Goal: Task Accomplishment & Management: Complete application form

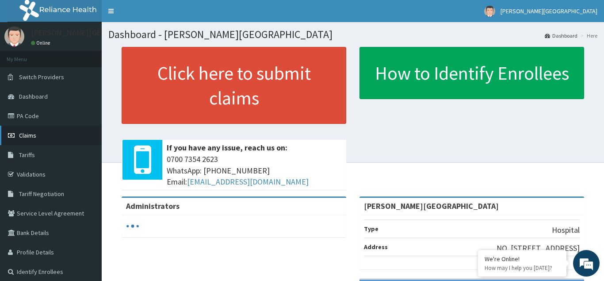
click at [34, 135] on span "Claims" at bounding box center [27, 135] width 17 height 8
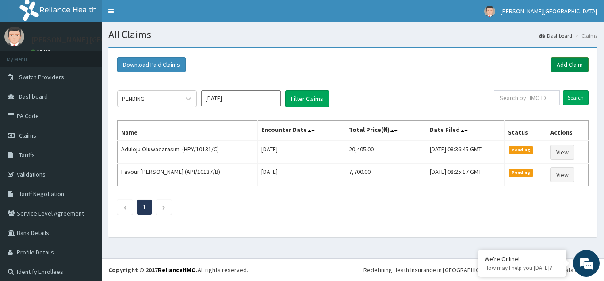
click at [568, 61] on link "Add Claim" at bounding box center [570, 64] width 38 height 15
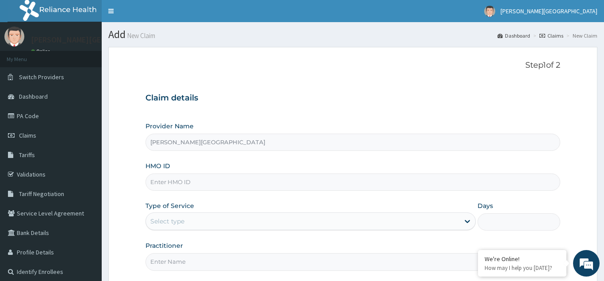
type input "[PERSON_NAME][GEOGRAPHIC_DATA]"
type input "FIB/10108/A"
click at [160, 222] on div "Select type" at bounding box center [167, 221] width 34 height 9
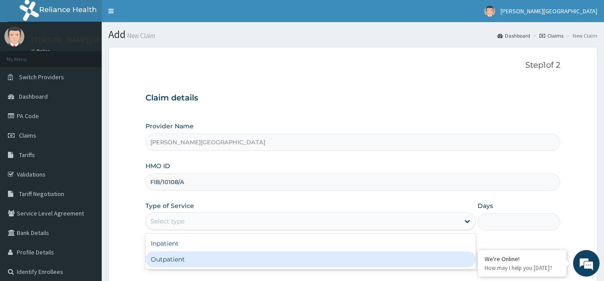
click at [176, 262] on div "Outpatient" at bounding box center [310, 259] width 331 height 16
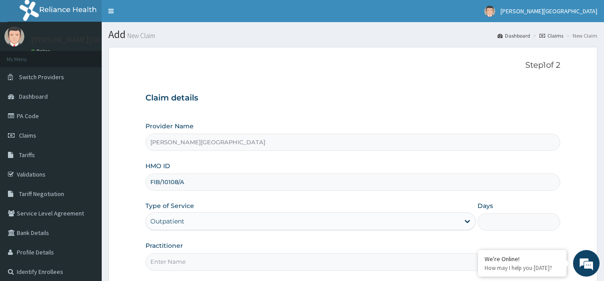
type input "1"
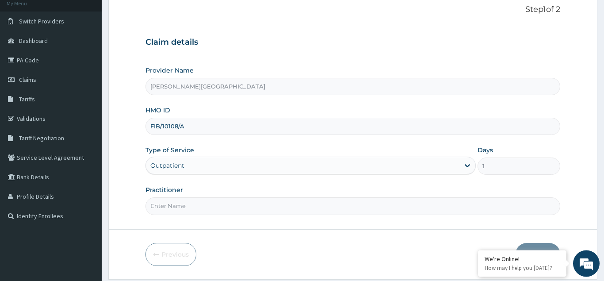
scroll to position [84, 0]
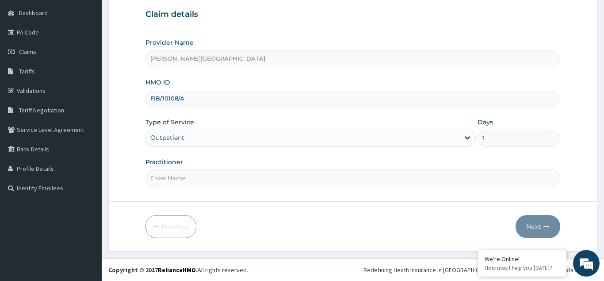
click at [156, 183] on input "Practitioner" at bounding box center [352, 177] width 415 height 17
type input "AJAKAIYE"
click at [533, 229] on button "Next" at bounding box center [537, 226] width 45 height 23
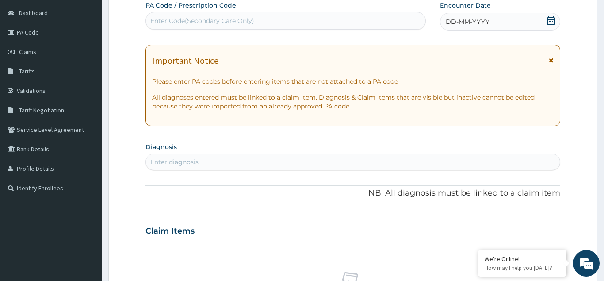
click at [471, 23] on span "DD-MM-YYYY" at bounding box center [468, 21] width 44 height 9
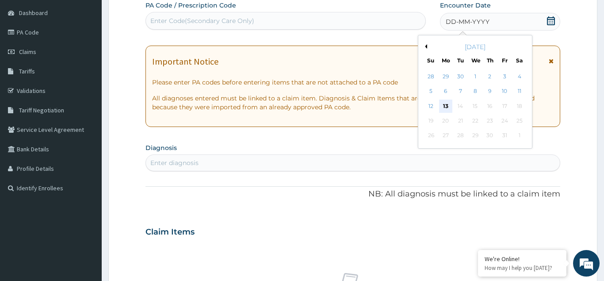
click at [450, 107] on div "13" at bounding box center [445, 105] width 13 height 13
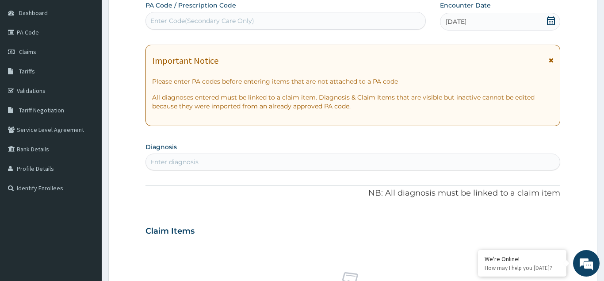
click at [164, 164] on div "Enter diagnosis" at bounding box center [174, 161] width 48 height 9
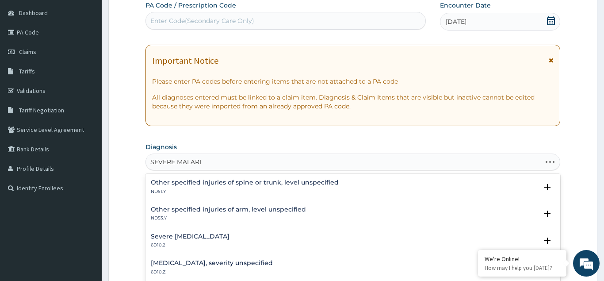
type input "SEVERE MALARIA"
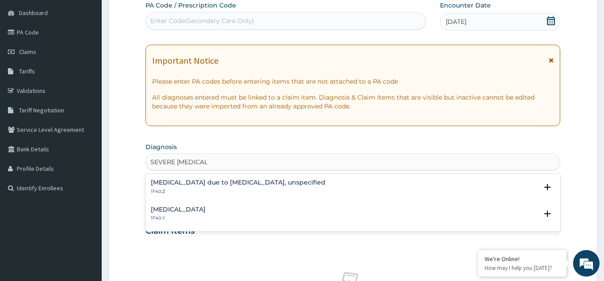
click at [184, 206] on h4 "[MEDICAL_DATA]" at bounding box center [178, 209] width 55 height 7
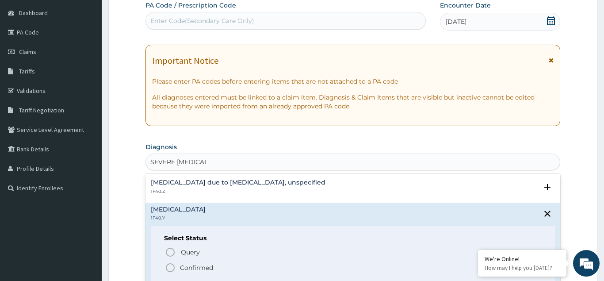
click at [171, 270] on icon "status option filled" at bounding box center [170, 267] width 11 height 11
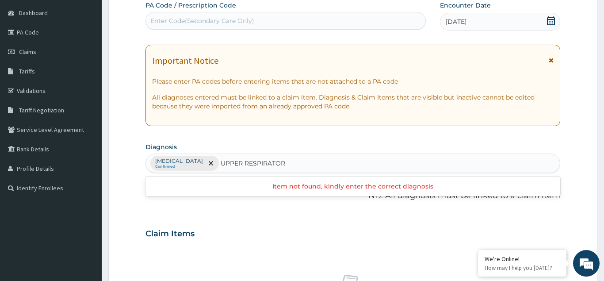
type input "UPPER RESPIRATORY"
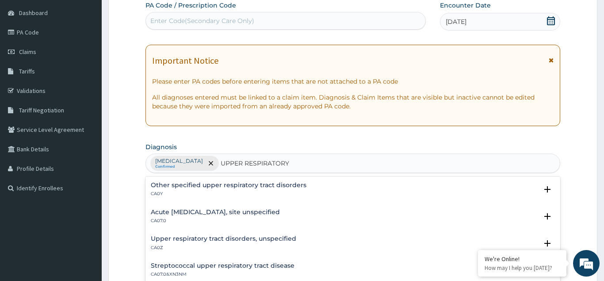
click at [228, 185] on h4 "Other specified upper respiratory tract disorders" at bounding box center [229, 185] width 156 height 7
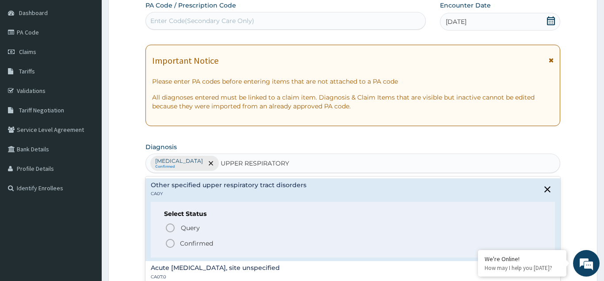
click at [170, 243] on icon "status option filled" at bounding box center [170, 243] width 11 height 11
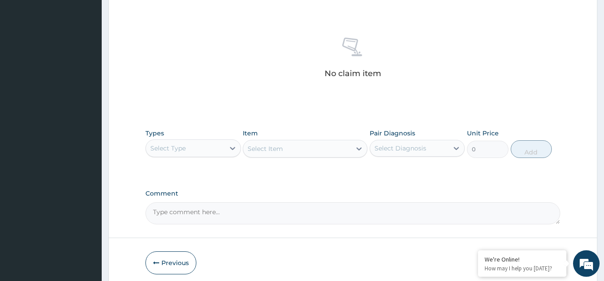
scroll to position [354, 0]
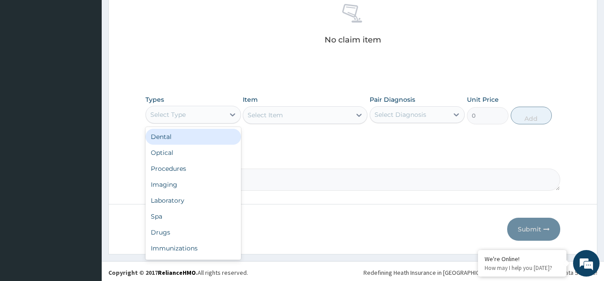
click at [184, 111] on div "Select Type" at bounding box center [167, 114] width 35 height 9
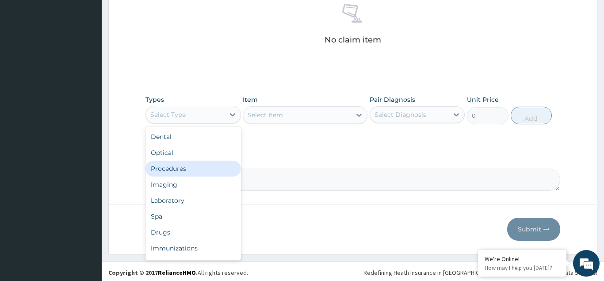
click at [175, 168] on div "Procedures" at bounding box center [192, 168] width 95 height 16
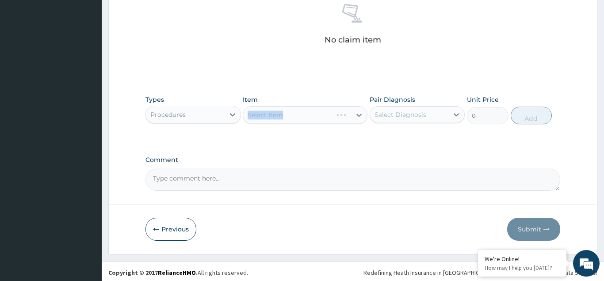
click at [264, 111] on div "Select Item" at bounding box center [305, 115] width 125 height 18
drag, startPoint x: 278, startPoint y: 116, endPoint x: 266, endPoint y: 114, distance: 12.9
click at [276, 115] on div "Select Item" at bounding box center [305, 115] width 125 height 18
click at [264, 114] on div "Select Item" at bounding box center [305, 115] width 125 height 18
click at [280, 113] on div "Select Item" at bounding box center [305, 115] width 125 height 18
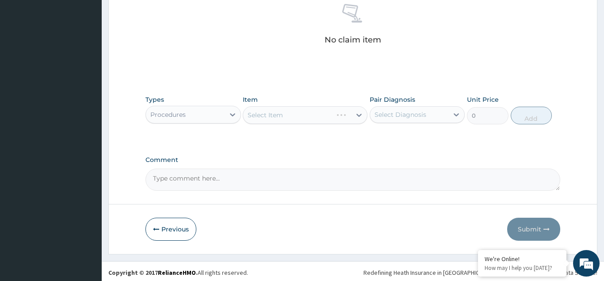
click at [275, 116] on div "Select Item" at bounding box center [305, 115] width 125 height 18
click at [272, 114] on div "Select Item" at bounding box center [305, 115] width 125 height 18
click at [267, 114] on div "Select Item" at bounding box center [305, 115] width 125 height 18
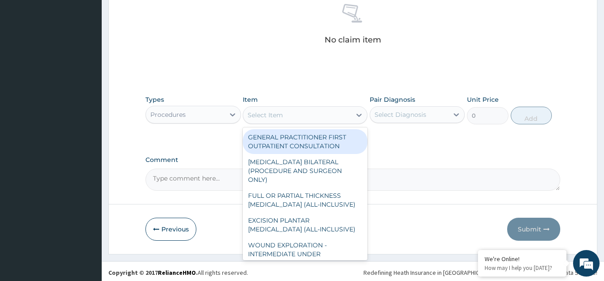
click at [264, 115] on div "Select Item" at bounding box center [265, 115] width 35 height 9
click at [277, 141] on div "GENERAL PRACTITIONER FIRST OUTPATIENT CONSULTATION" at bounding box center [305, 141] width 125 height 25
type input "4500"
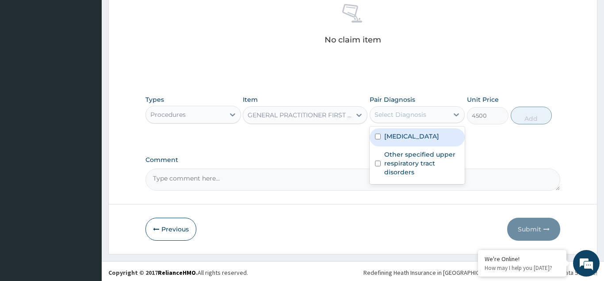
click at [388, 116] on div "Select Diagnosis" at bounding box center [400, 114] width 52 height 9
click at [380, 139] on input "checkbox" at bounding box center [378, 136] width 6 height 6
checkbox input "true"
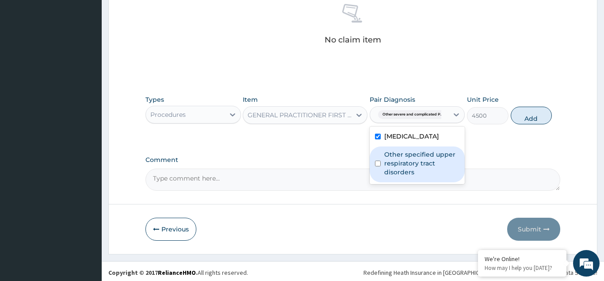
click at [380, 182] on div "Other specified upper respiratory tract disorders" at bounding box center [417, 164] width 95 height 36
checkbox input "true"
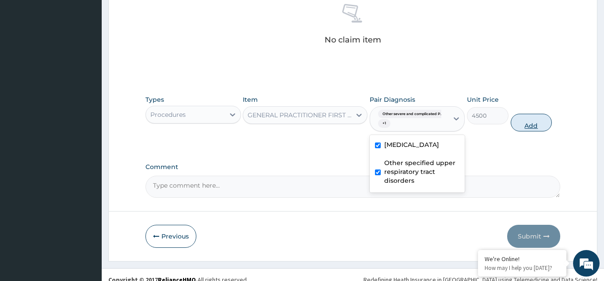
click at [531, 127] on button "Add" at bounding box center [532, 123] width 42 height 18
type input "0"
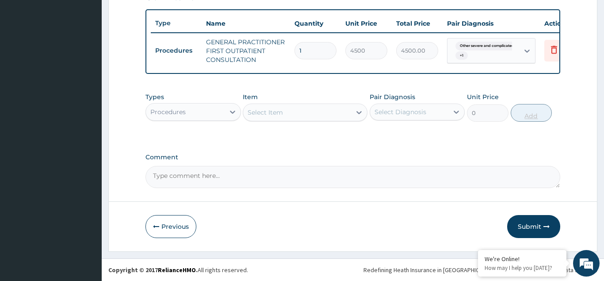
scroll to position [320, 0]
click at [165, 111] on div "Procedures" at bounding box center [167, 111] width 35 height 9
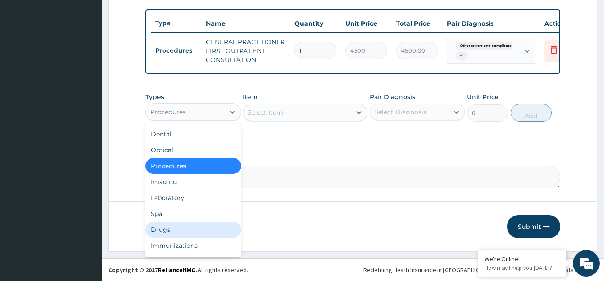
click at [165, 229] on div "Drugs" at bounding box center [192, 229] width 95 height 16
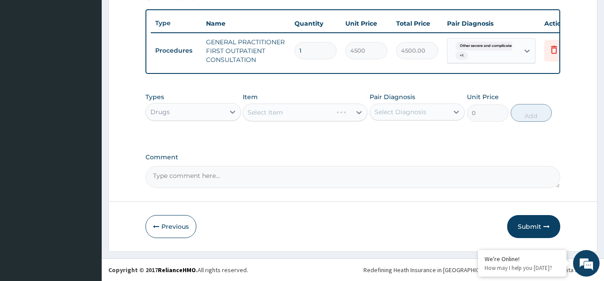
click at [263, 108] on div "Select Item" at bounding box center [305, 112] width 125 height 18
click at [263, 113] on div "Select Item" at bounding box center [305, 112] width 125 height 18
click at [269, 113] on div "Select Item" at bounding box center [305, 112] width 125 height 18
click at [268, 112] on div "Select Item" at bounding box center [305, 112] width 125 height 18
click at [262, 112] on div "Select Item" at bounding box center [305, 112] width 125 height 18
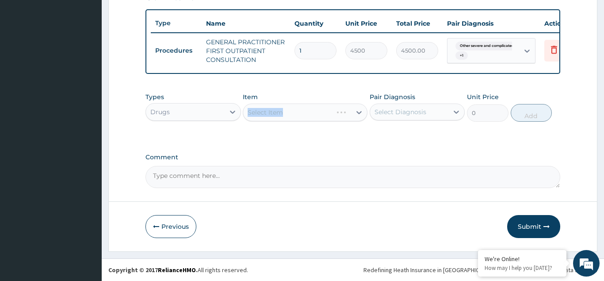
click at [267, 112] on div "Select Item" at bounding box center [305, 112] width 125 height 18
click at [263, 112] on div "Select Item" at bounding box center [305, 112] width 125 height 18
click at [265, 113] on div "Select Item" at bounding box center [305, 112] width 125 height 18
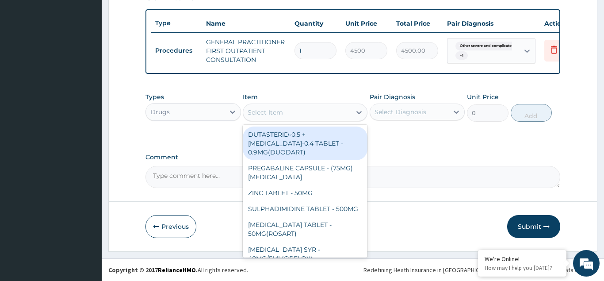
click at [265, 113] on div "Select Item" at bounding box center [265, 112] width 35 height 9
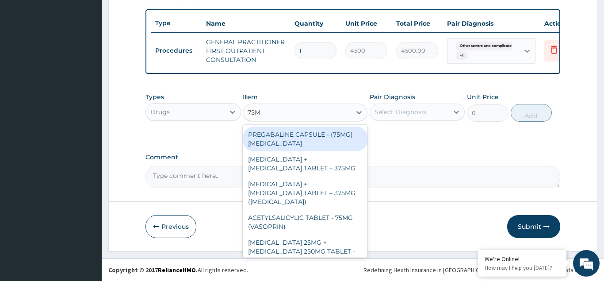
type input "75MG"
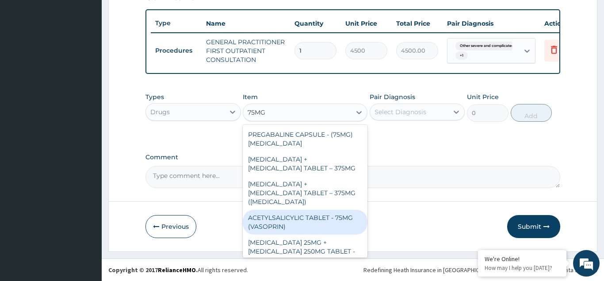
scroll to position [48, 0]
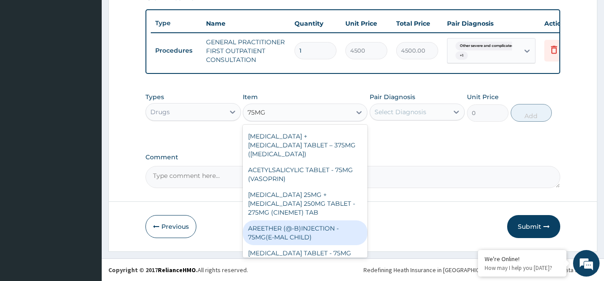
click at [271, 226] on div "AREETHER (@-B)INJECTION - 75MG(E-MAL CHILD)" at bounding box center [305, 232] width 125 height 25
type input "1376"
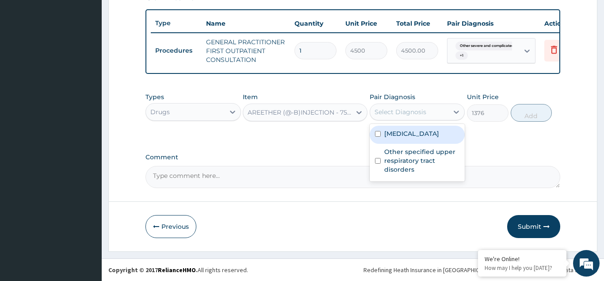
click at [386, 109] on div "Select Diagnosis" at bounding box center [400, 111] width 52 height 9
click at [376, 137] on input "checkbox" at bounding box center [378, 134] width 6 height 6
checkbox input "true"
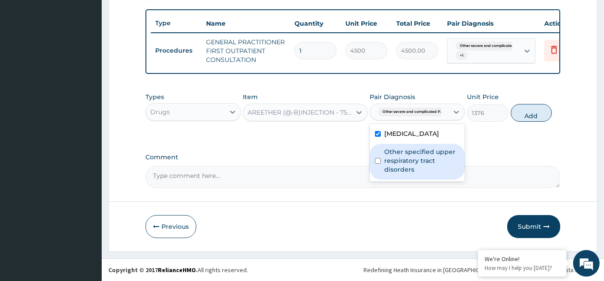
click at [378, 164] on input "checkbox" at bounding box center [378, 161] width 6 height 6
checkbox input "true"
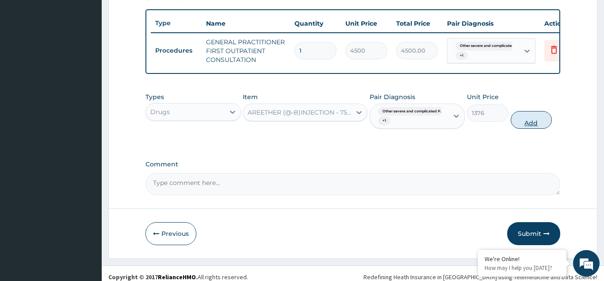
click at [528, 126] on button "Add" at bounding box center [532, 120] width 42 height 18
type input "0"
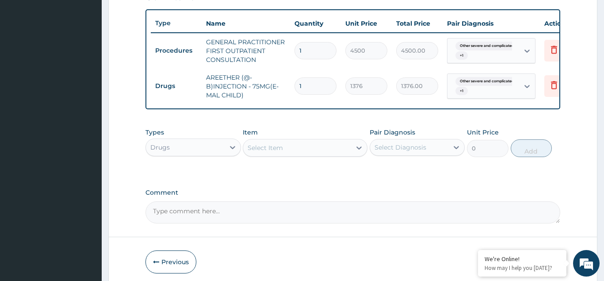
type input "0.00"
type input "3"
type input "4128.00"
type input "3"
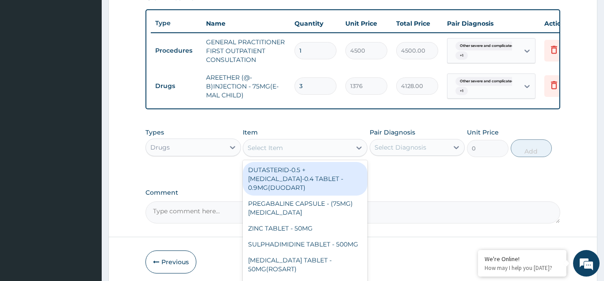
click at [260, 150] on div "Select Item" at bounding box center [265, 147] width 35 height 9
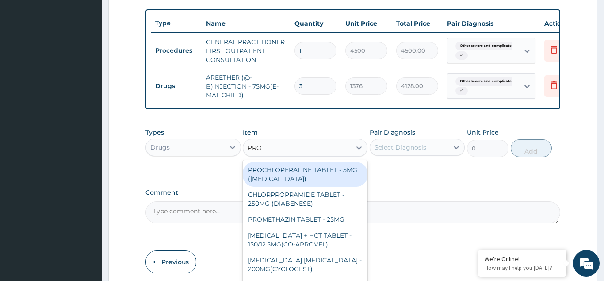
type input "PROM"
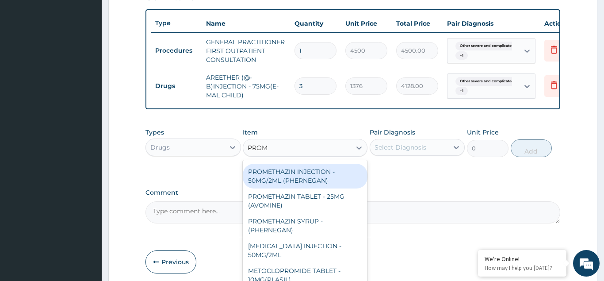
click at [305, 179] on div "PROMETHAZIN INJECTION - 50MG/2ML (PHERNEGAN)" at bounding box center [305, 176] width 125 height 25
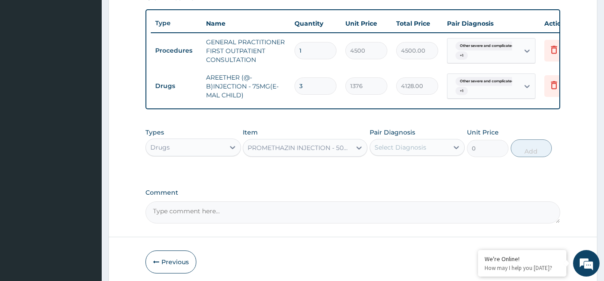
type input "364.8"
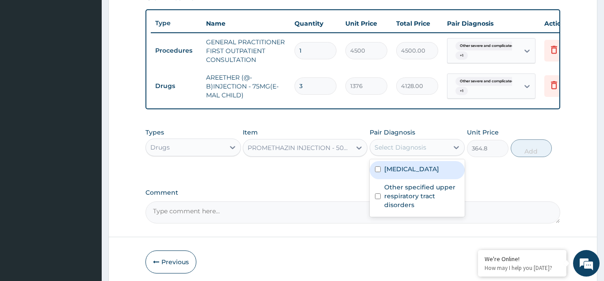
click at [386, 144] on div "Select Diagnosis" at bounding box center [400, 147] width 52 height 9
click at [380, 172] on input "checkbox" at bounding box center [378, 169] width 6 height 6
checkbox input "true"
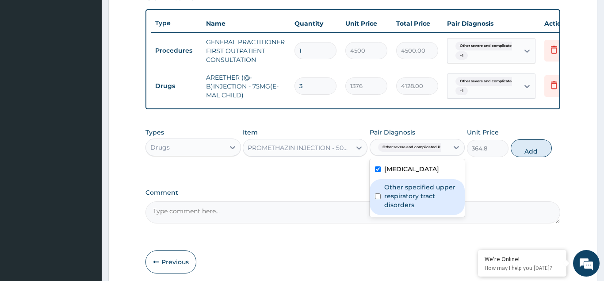
click at [378, 199] on input "checkbox" at bounding box center [378, 196] width 6 height 6
checkbox input "true"
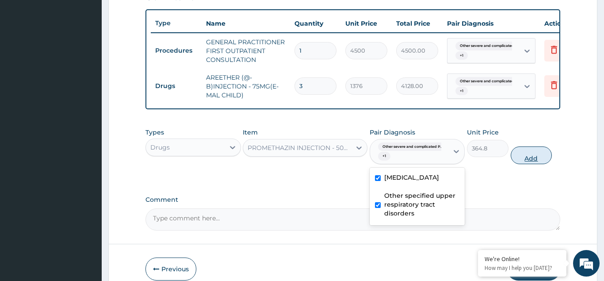
click at [531, 158] on button "Add" at bounding box center [532, 155] width 42 height 18
type input "0"
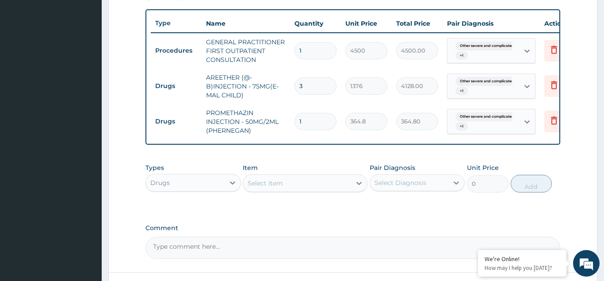
scroll to position [390, 0]
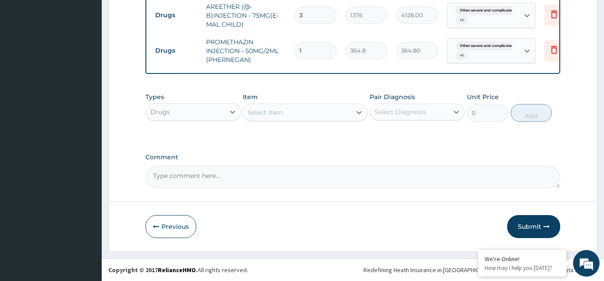
click at [259, 112] on div "Select Item" at bounding box center [265, 112] width 35 height 9
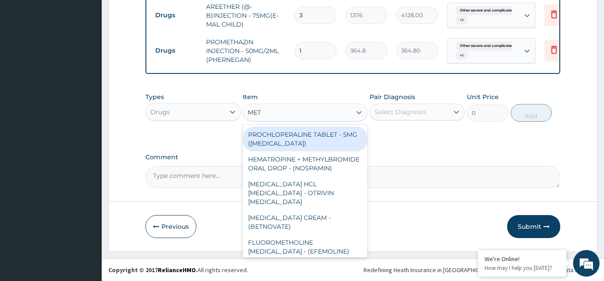
type input "METO"
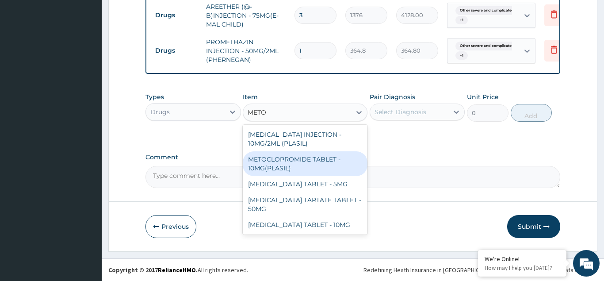
click at [282, 164] on div "METOCLOPROMIDE TABLET - 10MG(PLASIL)" at bounding box center [305, 163] width 125 height 25
type input "64"
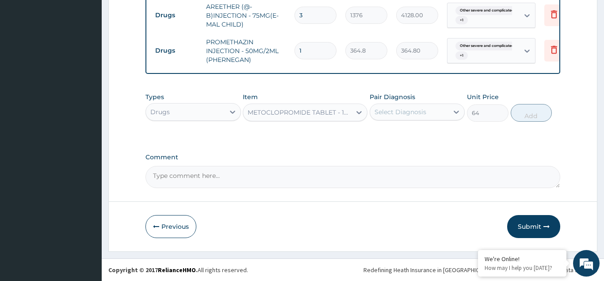
click at [384, 115] on div "Select Diagnosis" at bounding box center [400, 111] width 52 height 9
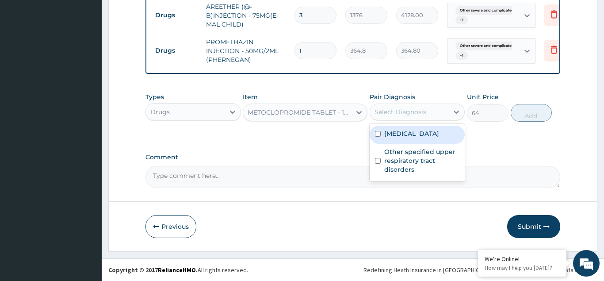
click at [377, 143] on div "Other severe and complicated Plasmodium falciparum malaria" at bounding box center [417, 135] width 95 height 18
checkbox input "true"
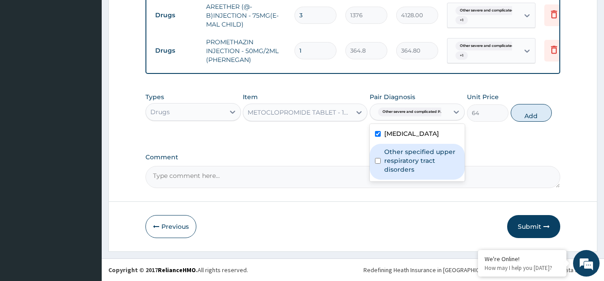
drag, startPoint x: 374, startPoint y: 187, endPoint x: 458, endPoint y: 162, distance: 87.6
click at [377, 179] on div "Other specified upper respiratory tract disorders" at bounding box center [417, 162] width 95 height 36
checkbox input "true"
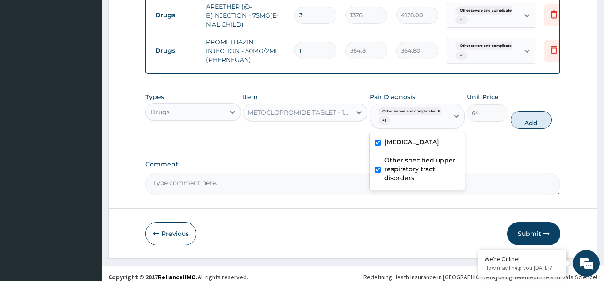
click at [524, 120] on button "Add" at bounding box center [532, 120] width 42 height 18
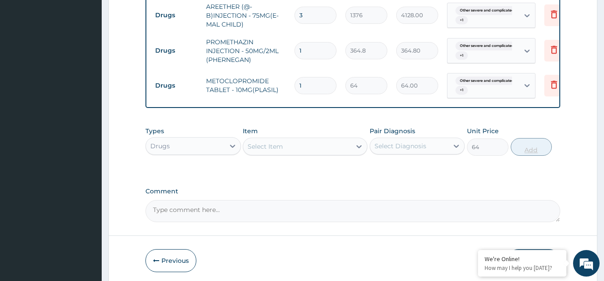
type input "0"
type input "0.00"
type input "6"
type input "384.00"
type input "6"
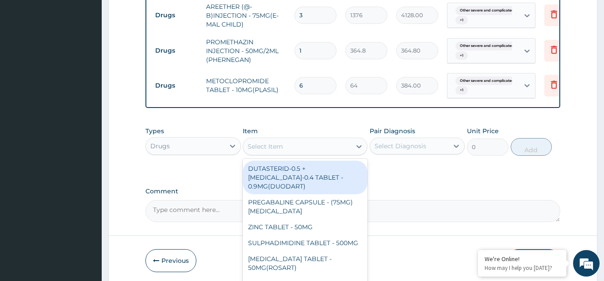
click at [276, 142] on div "Select Item" at bounding box center [265, 146] width 35 height 9
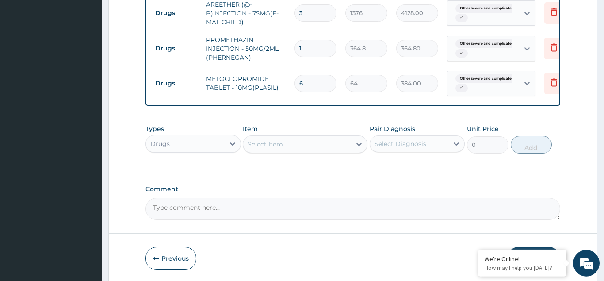
scroll to position [424, 0]
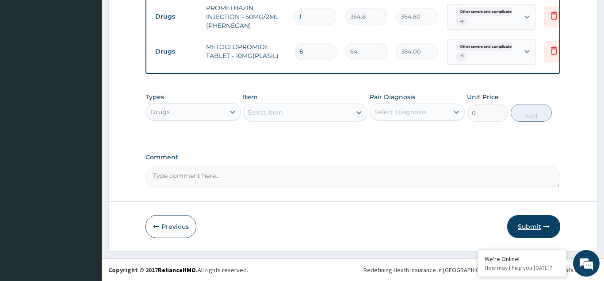
click at [532, 225] on button "Submit" at bounding box center [533, 226] width 53 height 23
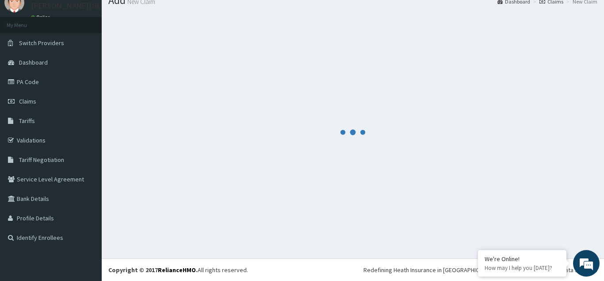
scroll to position [34, 0]
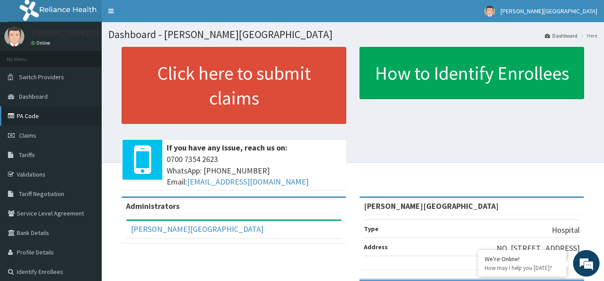
click at [34, 117] on link "PA Code" at bounding box center [51, 115] width 102 height 19
click at [36, 93] on span "Dashboard" at bounding box center [33, 96] width 29 height 8
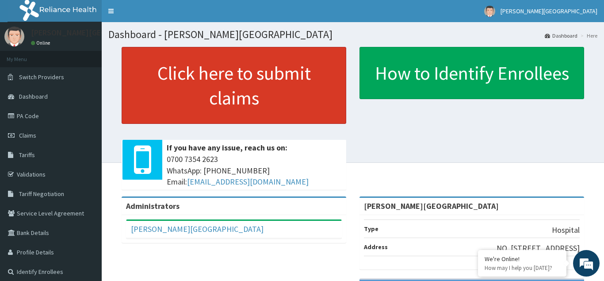
click at [204, 96] on link "Click here to submit claims" at bounding box center [234, 85] width 225 height 77
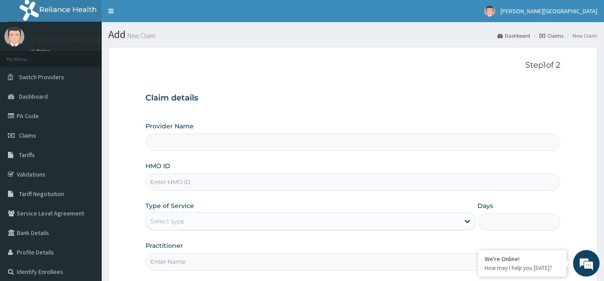
click at [151, 181] on input "HMO ID" at bounding box center [352, 181] width 415 height 17
type input "[PERSON_NAME][GEOGRAPHIC_DATA]"
type input "SLB/10273/A"
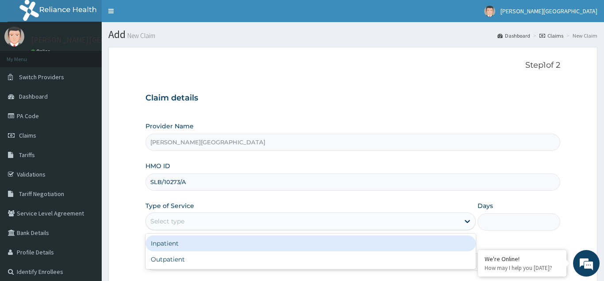
click at [166, 221] on div "Select type" at bounding box center [167, 221] width 34 height 9
click at [164, 244] on div "Inpatient" at bounding box center [310, 243] width 331 height 16
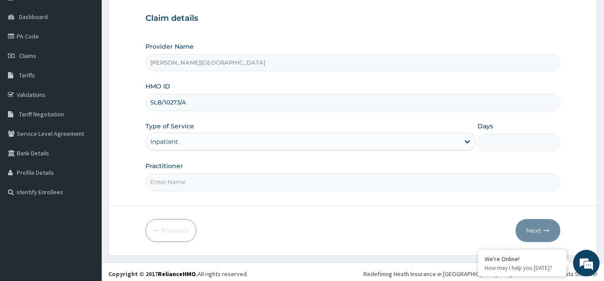
scroll to position [84, 0]
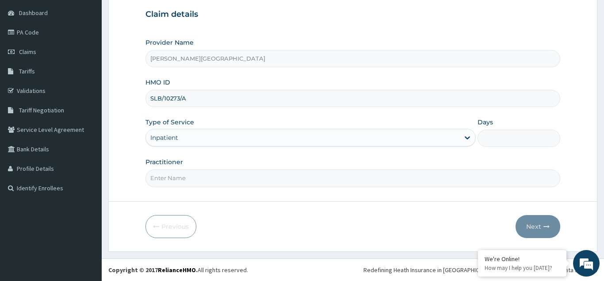
click at [159, 179] on input "Practitioner" at bounding box center [352, 177] width 415 height 17
type input "DR AJAKAIYE"
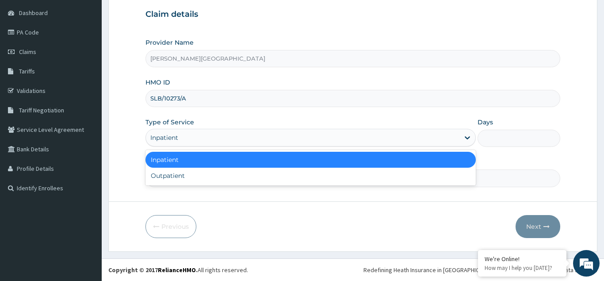
click at [168, 136] on div "Inpatient" at bounding box center [164, 137] width 28 height 9
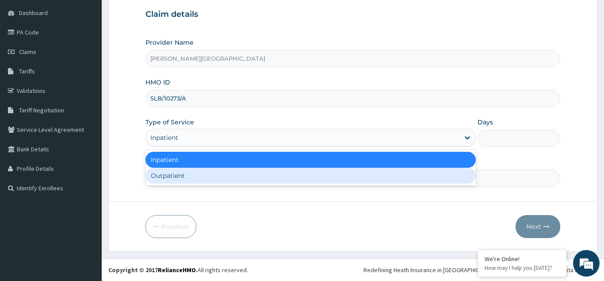
click at [172, 175] on div "Outpatient" at bounding box center [310, 176] width 331 height 16
type input "1"
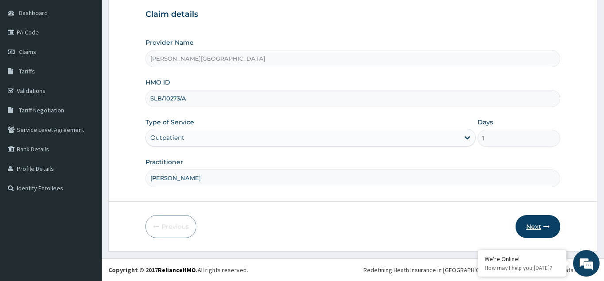
click at [539, 231] on button "Next" at bounding box center [537, 226] width 45 height 23
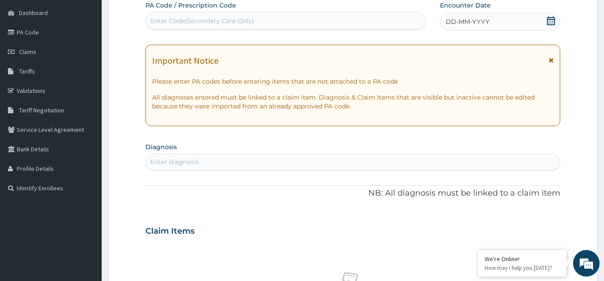
click at [165, 16] on div "Enter Code(Secondary Care Only)" at bounding box center [285, 21] width 279 height 14
type input "PA/7A49F8"
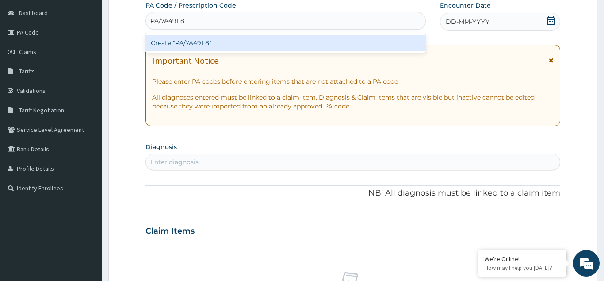
click at [180, 38] on div "Create "PA/7A49F8"" at bounding box center [285, 43] width 280 height 16
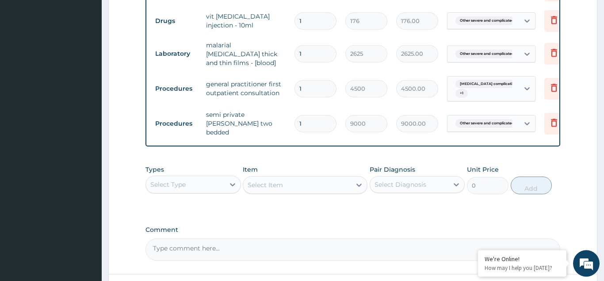
scroll to position [525, 0]
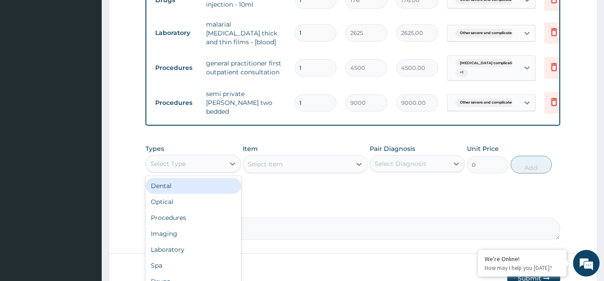
click at [175, 159] on div "Select Type" at bounding box center [167, 163] width 35 height 9
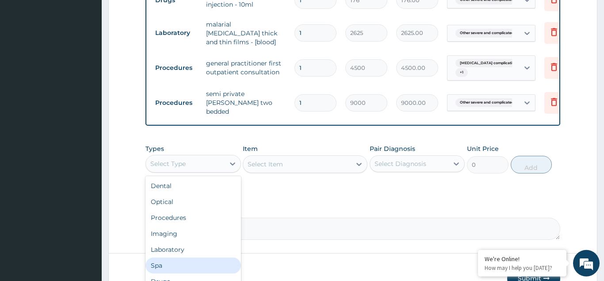
scroll to position [30, 0]
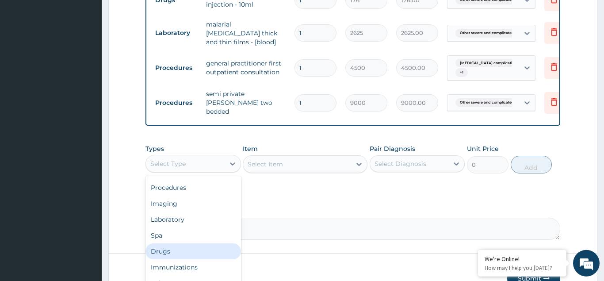
click at [163, 243] on div "Drugs" at bounding box center [192, 251] width 95 height 16
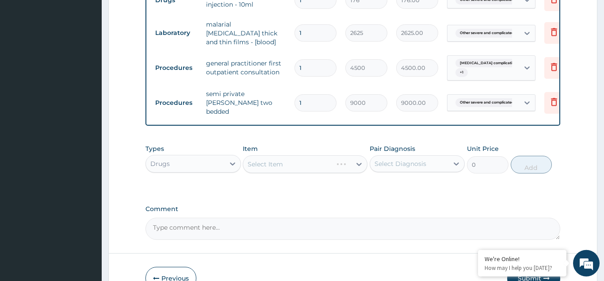
click at [261, 155] on div "Select Item" at bounding box center [305, 164] width 125 height 18
click at [270, 155] on div "Select Item" at bounding box center [305, 164] width 125 height 18
click at [261, 155] on div "Select Item" at bounding box center [305, 164] width 125 height 18
click at [273, 155] on div "Select Item" at bounding box center [305, 164] width 125 height 18
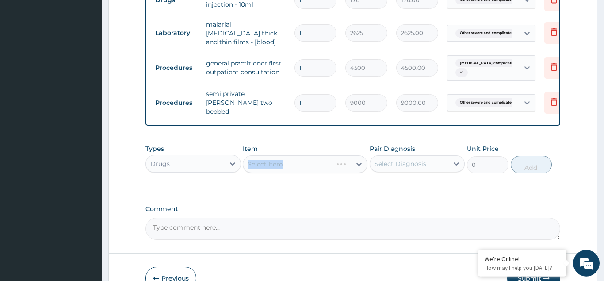
click at [264, 155] on div "Select Item" at bounding box center [305, 164] width 125 height 18
click at [271, 155] on div "Select Item" at bounding box center [305, 164] width 125 height 18
click at [260, 155] on div "Select Item" at bounding box center [305, 164] width 125 height 18
click at [267, 155] on div "Select Item" at bounding box center [305, 164] width 125 height 18
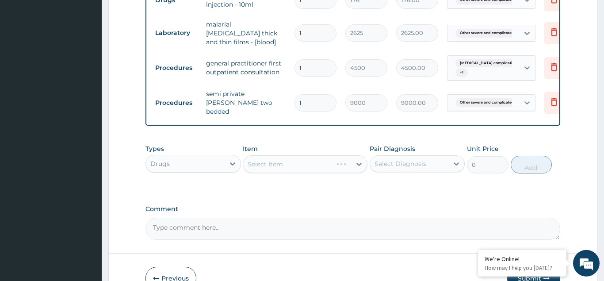
click at [263, 155] on div "Select Item" at bounding box center [305, 164] width 125 height 18
click at [265, 155] on div "Select Item" at bounding box center [305, 164] width 125 height 18
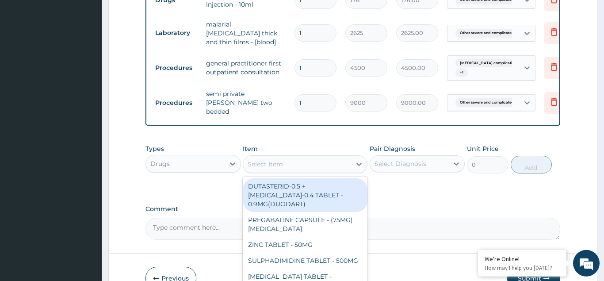
click at [261, 160] on div "Select Item" at bounding box center [265, 164] width 35 height 9
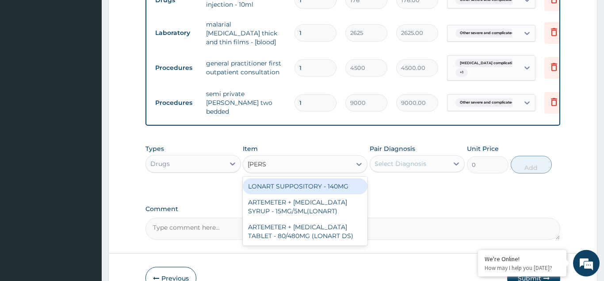
type input "LONAR"
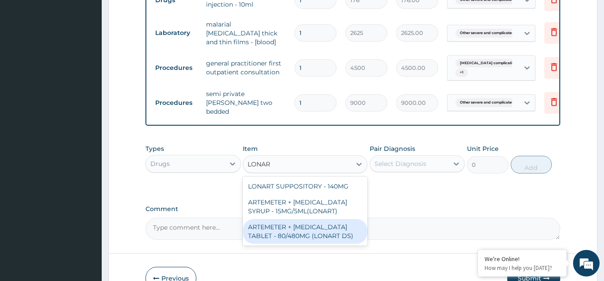
click at [282, 225] on div "ARTEMETER + LUMEFANTRINE TABLET - 80/480MG (LONART DS)" at bounding box center [305, 231] width 125 height 25
type input "672"
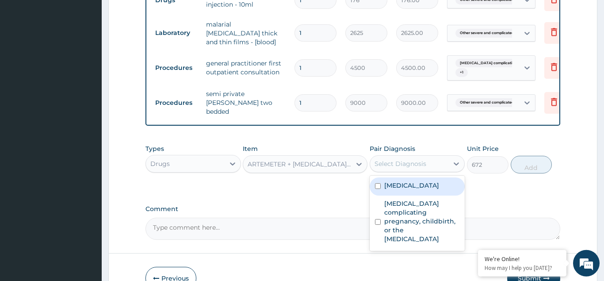
click at [393, 156] on div "Select Diagnosis" at bounding box center [409, 163] width 79 height 14
click at [379, 188] on input "checkbox" at bounding box center [378, 186] width 6 height 6
checkbox input "true"
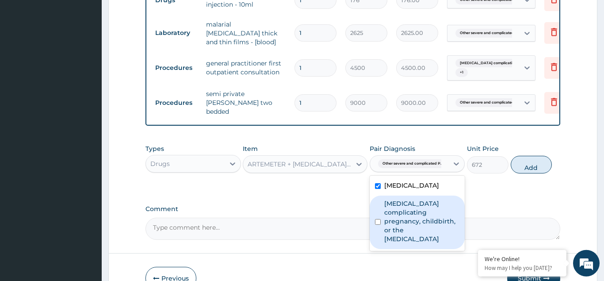
click at [379, 225] on input "checkbox" at bounding box center [378, 222] width 6 height 6
checkbox input "true"
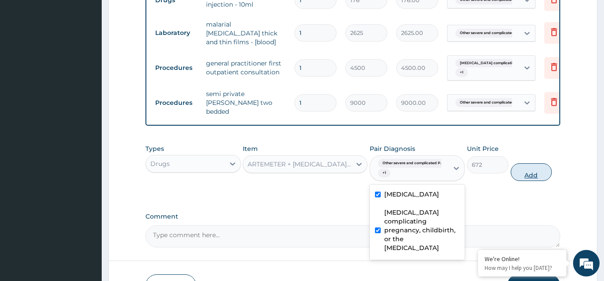
click at [528, 163] on button "Add" at bounding box center [532, 172] width 42 height 18
type input "0"
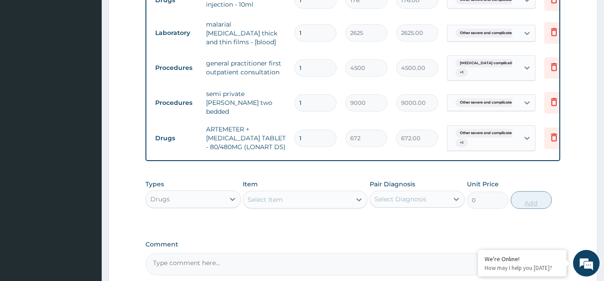
type input "0.00"
type input "6"
type input "4032.00"
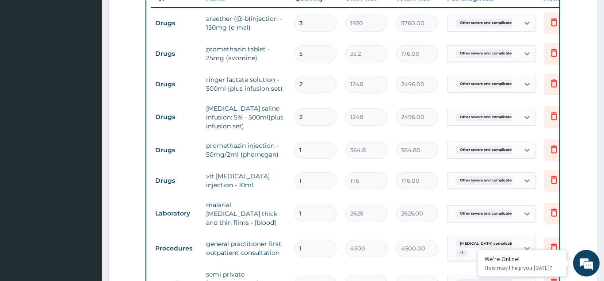
scroll to position [525, 0]
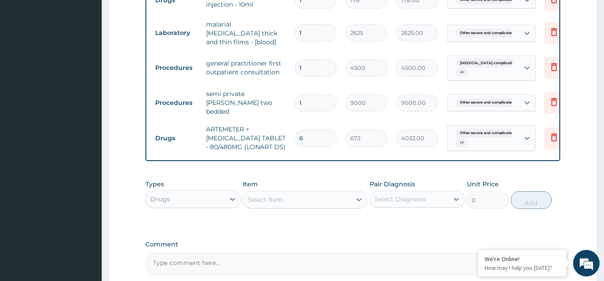
type input "6"
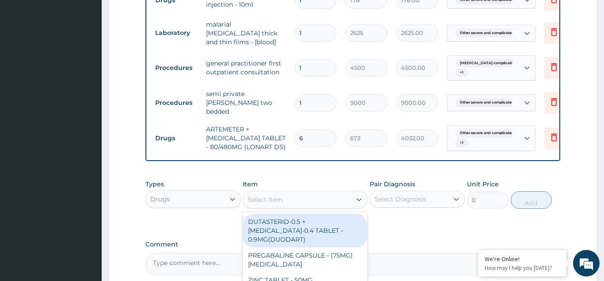
click at [256, 195] on div "Select Item" at bounding box center [265, 199] width 35 height 9
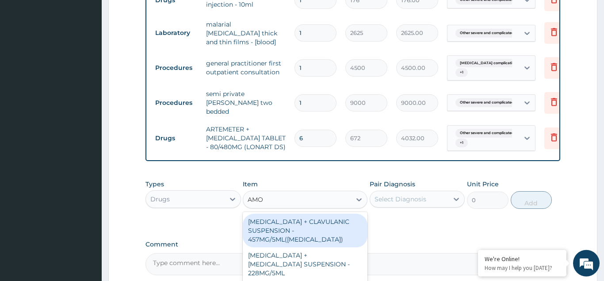
type input "AMOX"
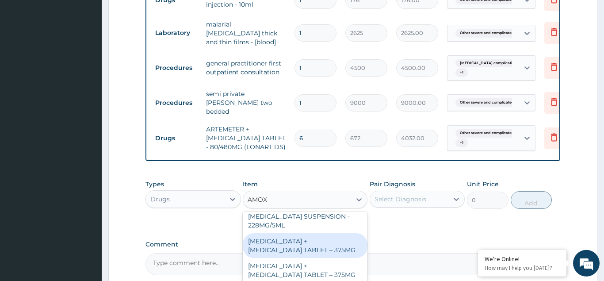
scroll to position [95, 0]
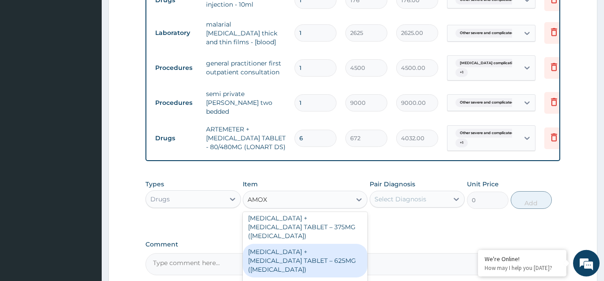
click at [317, 244] on div "AMOXICILLIN + CLAVULANIC ACID TABLET – 625MG (AUGMENTIN)" at bounding box center [305, 261] width 125 height 34
type input "768"
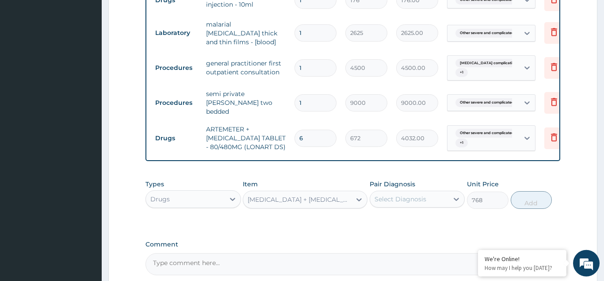
click at [387, 195] on div "Select Diagnosis" at bounding box center [400, 199] width 52 height 9
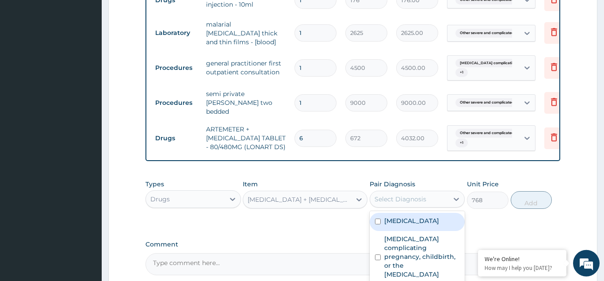
click at [378, 224] on input "checkbox" at bounding box center [378, 221] width 6 height 6
checkbox input "true"
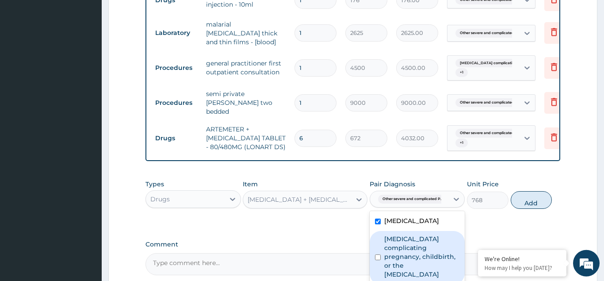
click at [377, 260] on input "checkbox" at bounding box center [378, 257] width 6 height 6
checkbox input "true"
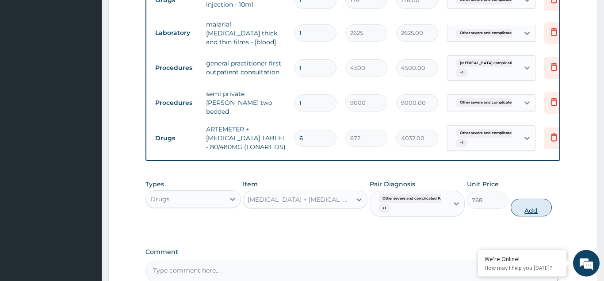
click at [539, 199] on button "Add" at bounding box center [532, 207] width 42 height 18
type input "0"
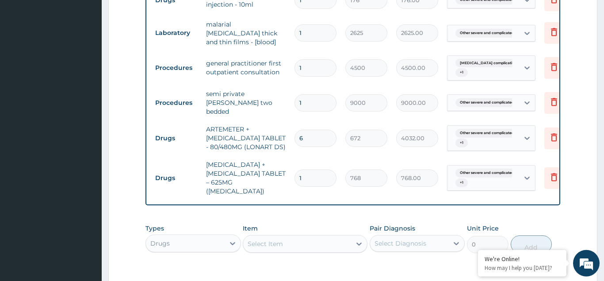
type input "14"
type input "10752.00"
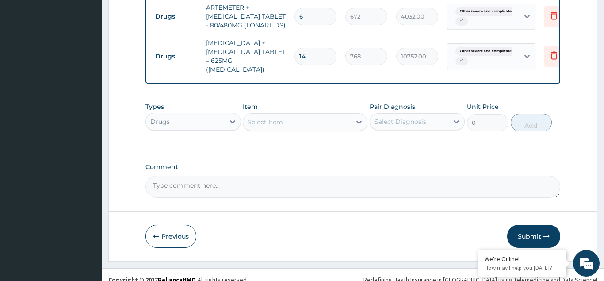
type input "14"
click at [523, 227] on button "Submit" at bounding box center [533, 236] width 53 height 23
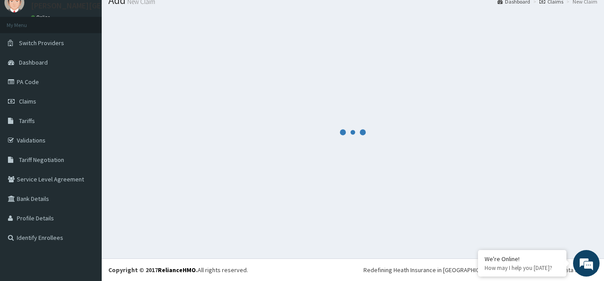
scroll to position [34, 0]
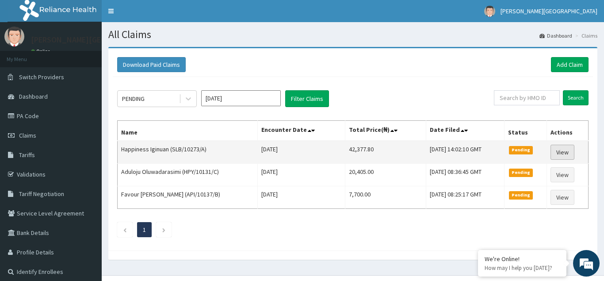
click at [561, 154] on link "View" at bounding box center [562, 152] width 24 height 15
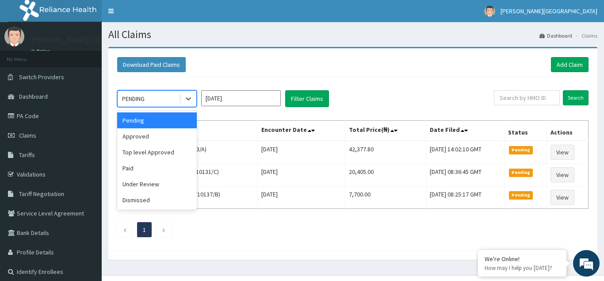
click at [149, 97] on div "PENDING" at bounding box center [148, 99] width 61 height 14
click at [142, 135] on div "Approved" at bounding box center [157, 136] width 80 height 16
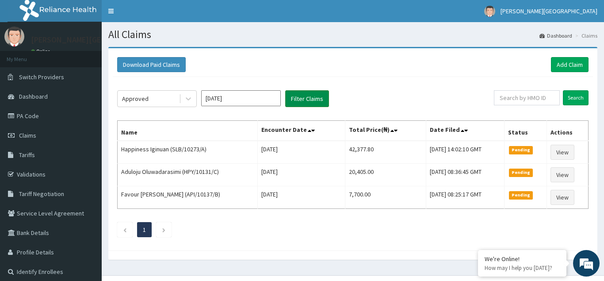
click at [307, 94] on button "Filter Claims" at bounding box center [307, 98] width 44 height 17
